Goal: Find specific page/section: Find specific page/section

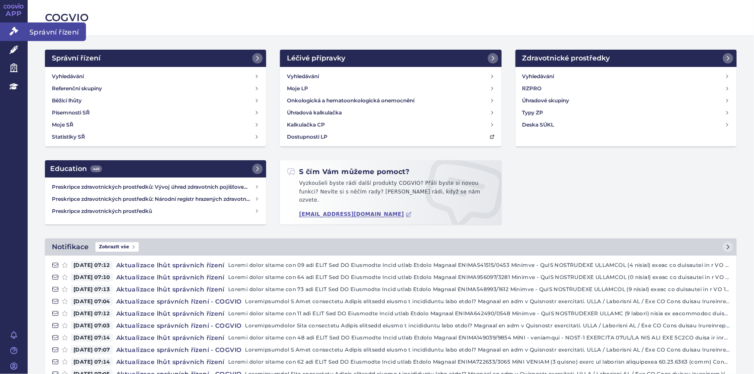
click at [13, 27] on icon at bounding box center [14, 31] width 9 height 9
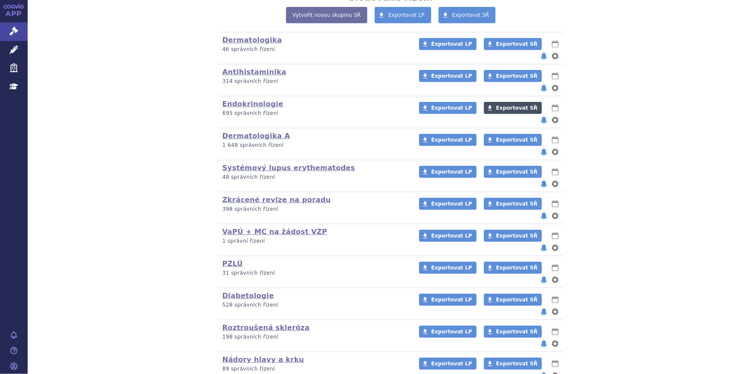
scroll to position [370, 0]
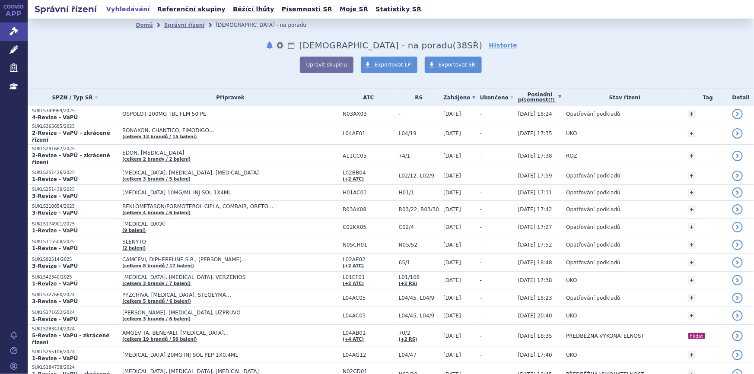
click at [534, 95] on link "Poslední písemnost (?)" at bounding box center [540, 98] width 44 height 18
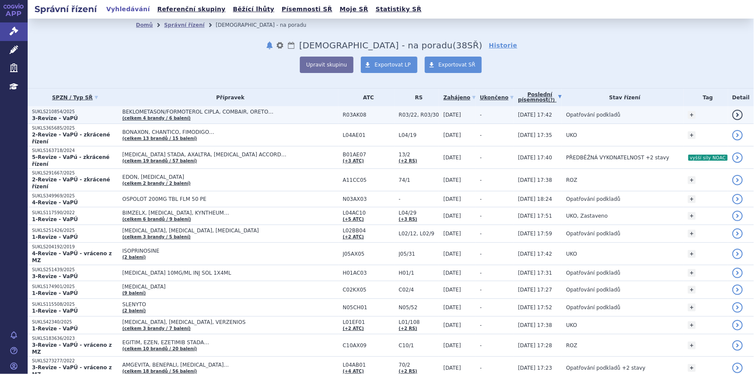
click at [518, 112] on span "[DATE] 17:42" at bounding box center [535, 115] width 34 height 6
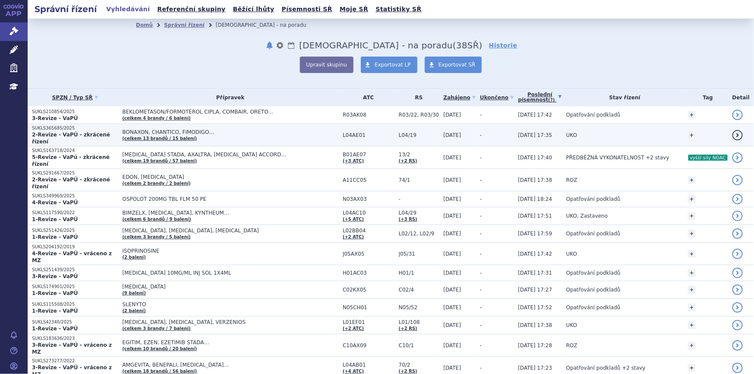
click at [493, 137] on td "-" at bounding box center [495, 135] width 38 height 22
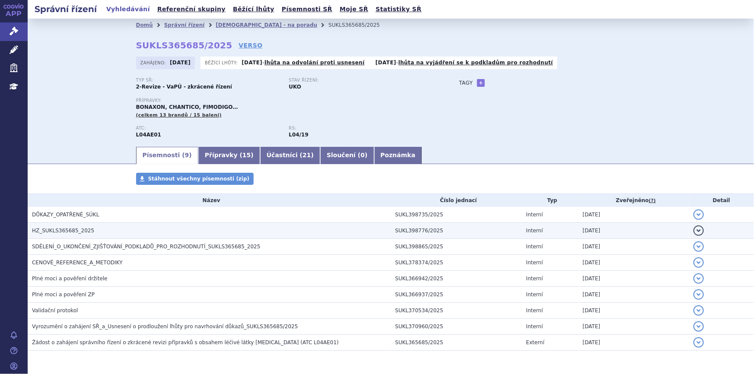
click at [114, 229] on h3 "HZ_SUKLS365685_2025" at bounding box center [211, 230] width 359 height 9
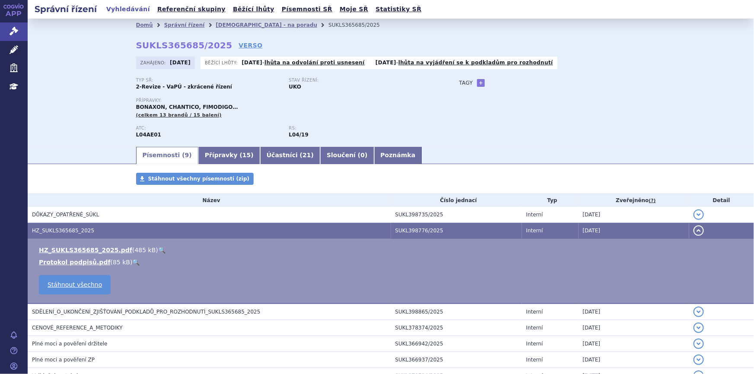
click at [158, 248] on link "🔍" at bounding box center [161, 250] width 7 height 7
